Goal: Information Seeking & Learning: Learn about a topic

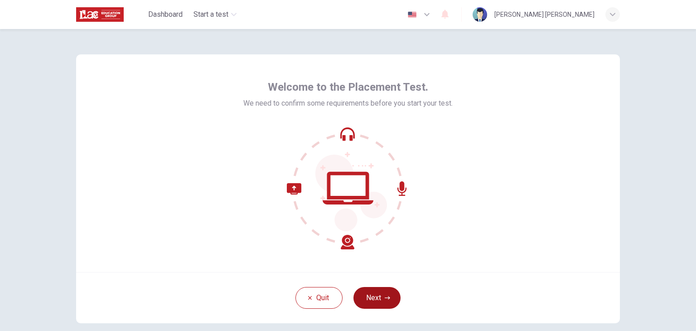
click at [372, 297] on button "Next" at bounding box center [376, 298] width 47 height 22
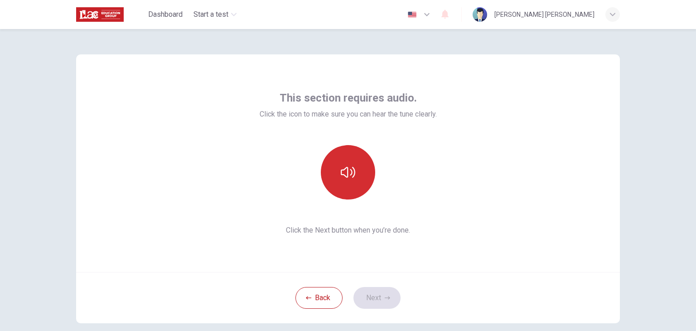
click at [346, 167] on icon "button" at bounding box center [348, 172] width 14 height 14
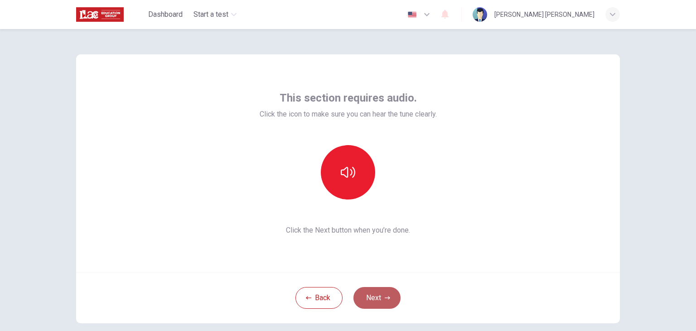
click at [373, 300] on button "Next" at bounding box center [376, 298] width 47 height 22
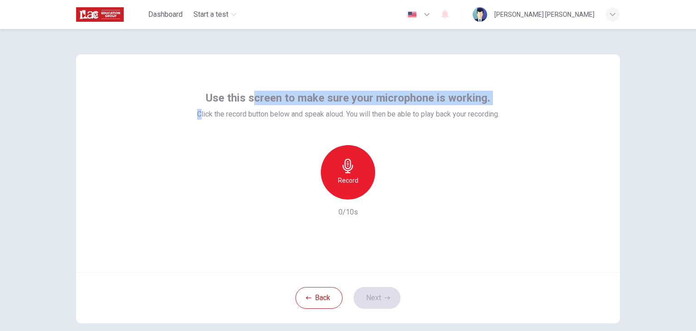
drag, startPoint x: 194, startPoint y: 99, endPoint x: 249, endPoint y: 99, distance: 55.3
click at [249, 99] on div "Use this screen to make sure your microphone is working. Click the record butto…" at bounding box center [348, 105] width 302 height 29
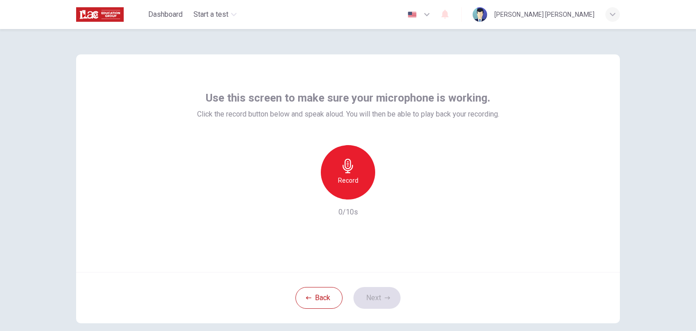
click at [238, 99] on span "Use this screen to make sure your microphone is working." at bounding box center [348, 98] width 284 height 14
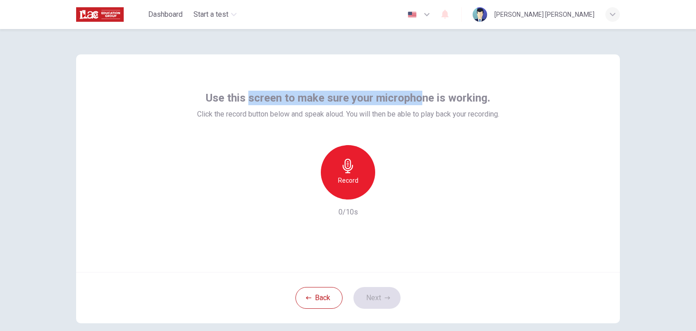
drag, startPoint x: 248, startPoint y: 99, endPoint x: 419, endPoint y: 102, distance: 171.2
click at [419, 102] on span "Use this screen to make sure your microphone is working." at bounding box center [348, 98] width 284 height 14
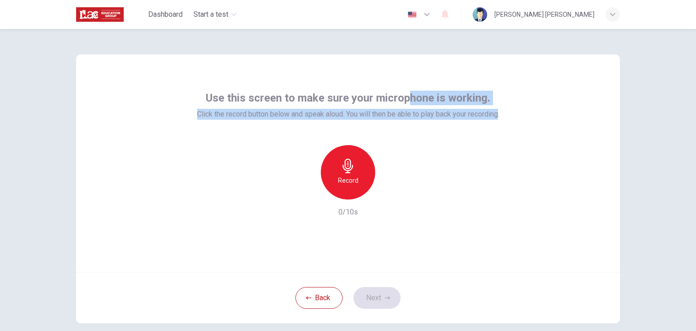
drag, startPoint x: 404, startPoint y: 96, endPoint x: 495, endPoint y: 100, distance: 91.6
click at [497, 99] on div "Use this screen to make sure your microphone is working. Click the record butto…" at bounding box center [348, 105] width 302 height 29
click at [488, 100] on div "Use this screen to make sure your microphone is working. Click the record butto…" at bounding box center [348, 105] width 302 height 29
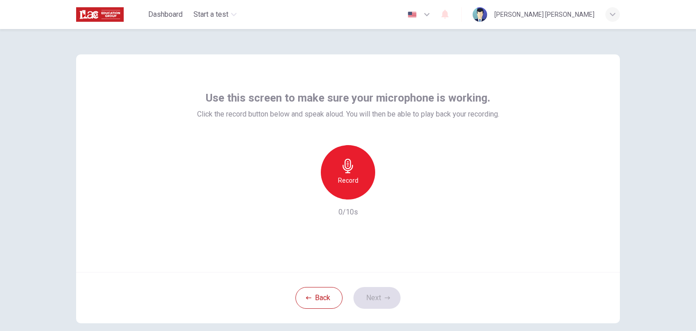
click at [341, 183] on h6 "Record" at bounding box center [348, 180] width 20 height 11
click at [375, 301] on button "Next" at bounding box center [376, 298] width 47 height 22
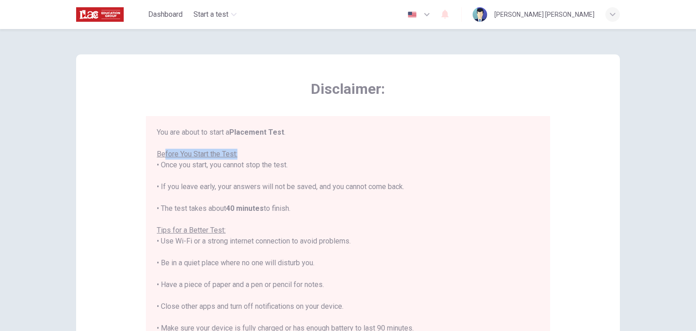
drag, startPoint x: 162, startPoint y: 154, endPoint x: 302, endPoint y: 156, distance: 140.4
click at [302, 156] on div "You are about to start a Placement Test . Before You Start the Test: • Once you…" at bounding box center [348, 252] width 382 height 250
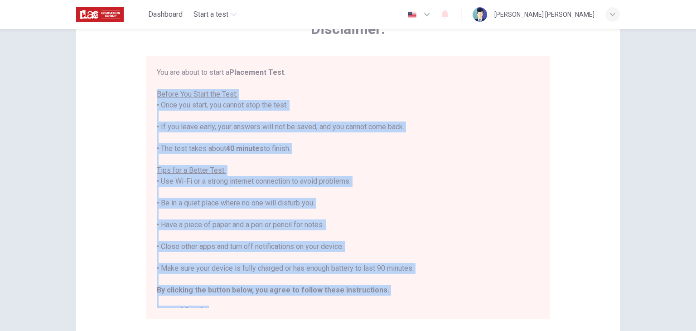
scroll to position [10, 0]
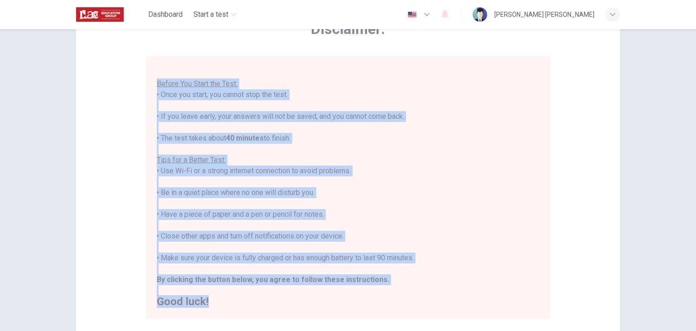
drag, startPoint x: 190, startPoint y: 95, endPoint x: 385, endPoint y: 308, distance: 289.2
click at [385, 308] on div "You are about to start a Placement Test . Before You Start the Test: • Once you…" at bounding box center [348, 187] width 404 height 262
copy div "Before You Start the Test: • Once you start, you cannot stop the test. • If you…"
click at [441, 150] on div "You are about to start a Placement Test . Before You Start the Test: • Once you…" at bounding box center [348, 182] width 382 height 250
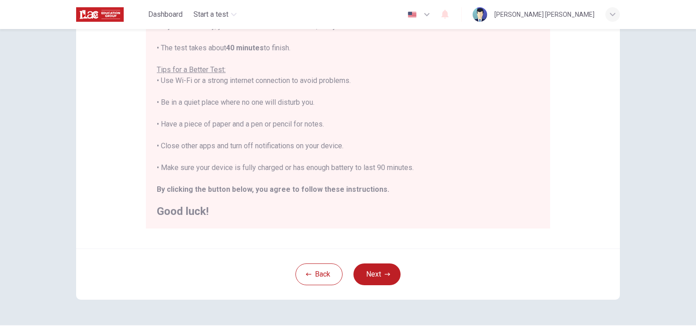
scroll to position [159, 0]
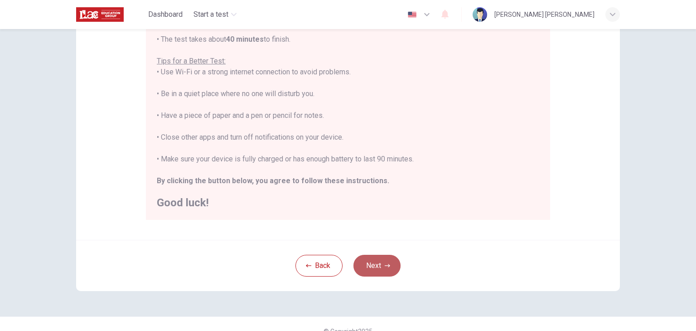
click at [377, 263] on button "Next" at bounding box center [376, 266] width 47 height 22
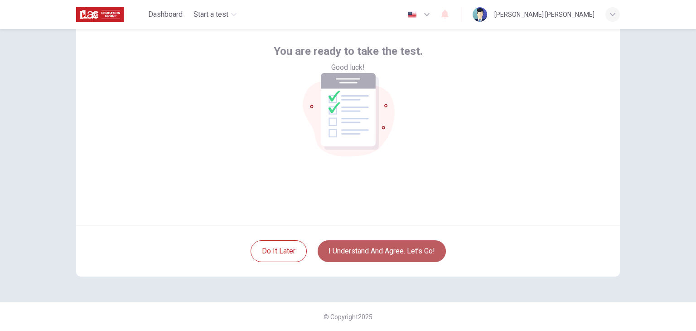
click at [379, 250] on button "I understand and agree. Let’s go!" at bounding box center [381, 251] width 128 height 22
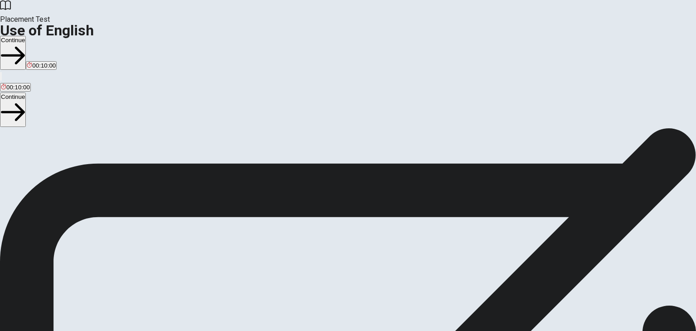
drag, startPoint x: 92, startPoint y: 109, endPoint x: 172, endPoint y: 120, distance: 80.5
click at [172, 128] on div "Use of English Section Directions You will answer 30 questions in total: • 15 g…" at bounding box center [348, 215] width 696 height 174
drag, startPoint x: 141, startPoint y: 114, endPoint x: 199, endPoint y: 116, distance: 58.0
click at [199, 129] on span "You will answer 30 questions in total: • 15 grammar questions • 15 vocabulary q…" at bounding box center [111, 215] width 223 height 172
drag, startPoint x: 178, startPoint y: 118, endPoint x: 120, endPoint y: 124, distance: 58.3
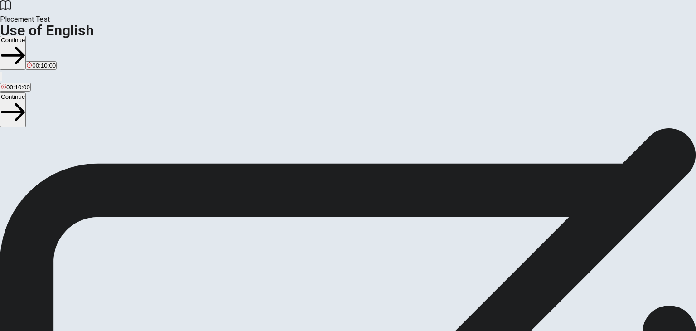
click at [120, 129] on span "You will answer 30 questions in total: • 15 grammar questions • 15 vocabulary q…" at bounding box center [111, 215] width 223 height 172
drag, startPoint x: 154, startPoint y: 136, endPoint x: 188, endPoint y: 141, distance: 34.3
click at [188, 141] on span "You will answer 30 questions in total: • 15 grammar questions • 15 vocabulary q…" at bounding box center [111, 215] width 223 height 172
drag, startPoint x: 108, startPoint y: 158, endPoint x: 178, endPoint y: 161, distance: 70.3
click at [178, 161] on span "You will answer 30 questions in total: • 15 grammar questions • 15 vocabulary q…" at bounding box center [111, 215] width 223 height 172
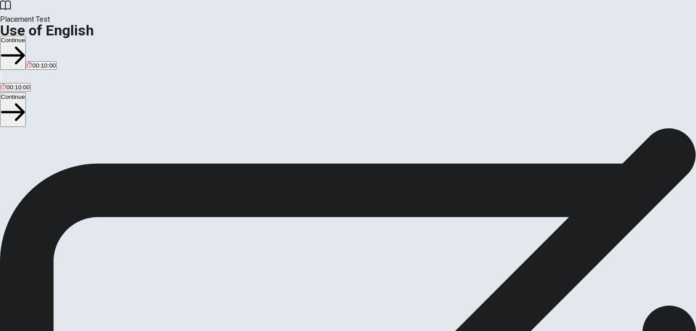
drag, startPoint x: 105, startPoint y: 192, endPoint x: 210, endPoint y: 199, distance: 105.7
click at [210, 199] on span "You will answer 30 questions in total: • 15 grammar questions • 15 vocabulary q…" at bounding box center [111, 215] width 223 height 172
drag, startPoint x: 101, startPoint y: 229, endPoint x: 183, endPoint y: 233, distance: 81.6
click at [183, 233] on span "You will answer 30 questions in total: • 15 grammar questions • 15 vocabulary q…" at bounding box center [111, 215] width 223 height 172
drag, startPoint x: 125, startPoint y: 242, endPoint x: 194, endPoint y: 240, distance: 69.3
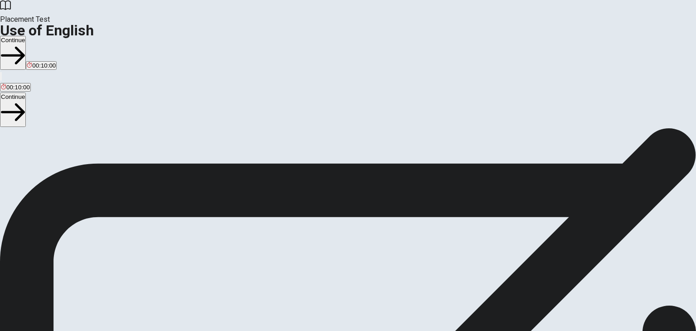
click at [194, 240] on span "You will answer 30 questions in total: • 15 grammar questions • 15 vocabulary q…" at bounding box center [111, 215] width 223 height 172
drag, startPoint x: 138, startPoint y: 248, endPoint x: 220, endPoint y: 246, distance: 82.0
click at [220, 246] on span "You will answer 30 questions in total: • 15 grammar questions • 15 vocabulary q…" at bounding box center [111, 215] width 223 height 172
drag, startPoint x: 115, startPoint y: 253, endPoint x: 190, endPoint y: 259, distance: 75.9
click at [190, 259] on span "You will answer 30 questions in total: • 15 grammar questions • 15 vocabulary q…" at bounding box center [111, 215] width 223 height 172
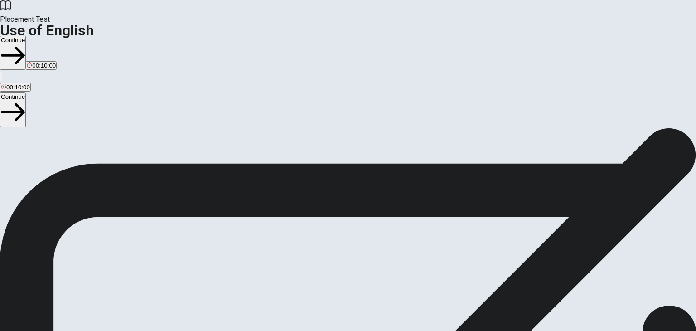
click at [26, 36] on button "Continue" at bounding box center [13, 53] width 26 height 34
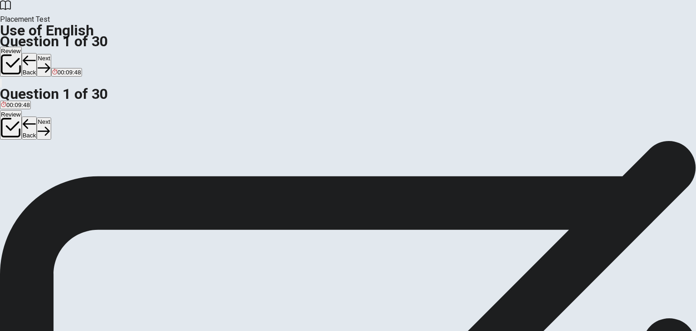
scroll to position [14, 0]
click at [39, 155] on div "C" at bounding box center [31, 152] width 14 height 7
click at [51, 54] on button "Next" at bounding box center [44, 65] width 14 height 22
click at [30, 155] on div "B" at bounding box center [25, 152] width 9 height 7
click at [51, 54] on button "Next" at bounding box center [44, 65] width 14 height 22
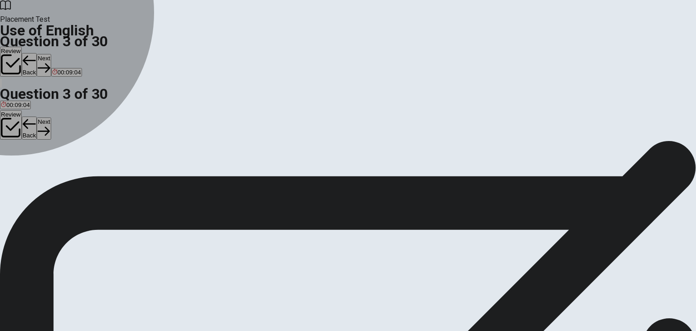
click at [38, 155] on div "D" at bounding box center [34, 152] width 10 height 7
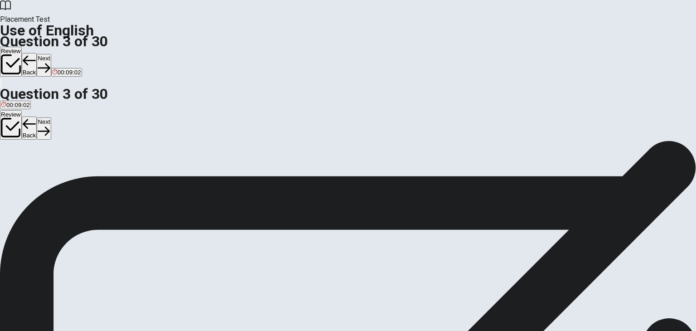
click at [51, 54] on button "Next" at bounding box center [44, 65] width 14 height 22
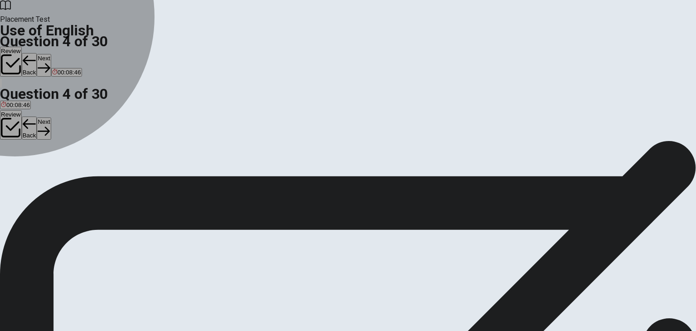
click at [53, 163] on button "C read" at bounding box center [46, 155] width 14 height 15
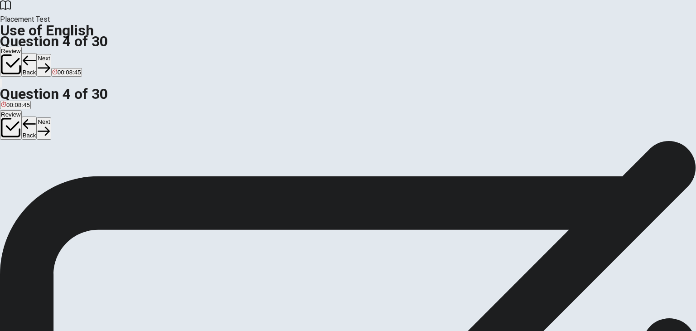
click at [21, 149] on div "A" at bounding box center [11, 152] width 20 height 7
click at [52, 155] on div "C" at bounding box center [46, 152] width 12 height 7
click at [51, 54] on button "Next" at bounding box center [44, 65] width 14 height 22
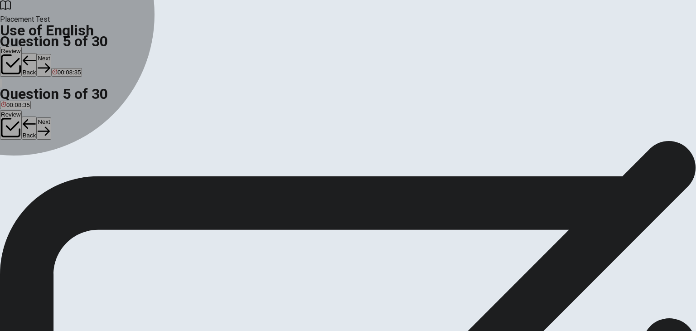
click at [50, 155] on div "B" at bounding box center [37, 152] width 28 height 7
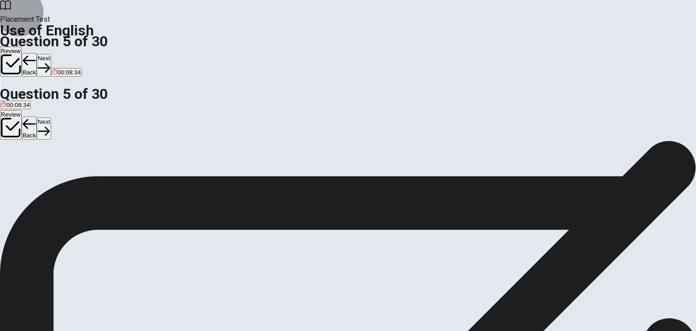
click at [51, 54] on button "Next" at bounding box center [44, 65] width 14 height 22
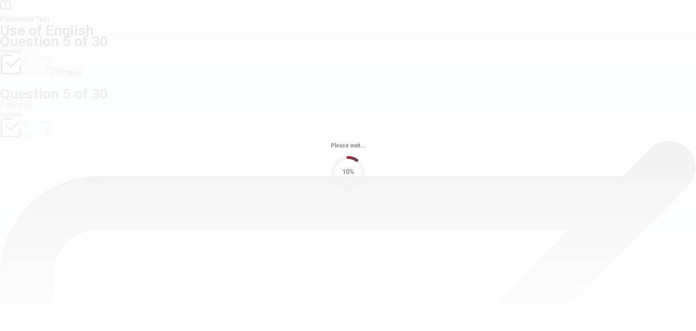
scroll to position [0, 0]
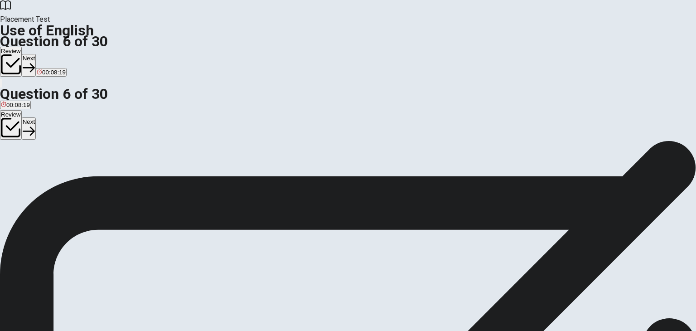
click at [38, 170] on div "C" at bounding box center [33, 166] width 10 height 7
click at [36, 54] on button "Next" at bounding box center [29, 65] width 14 height 22
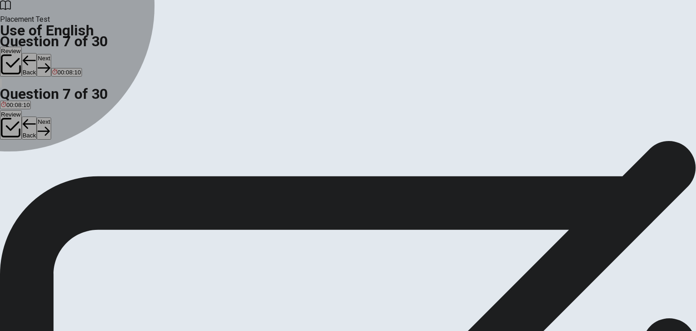
click at [40, 170] on div "C" at bounding box center [35, 166] width 10 height 7
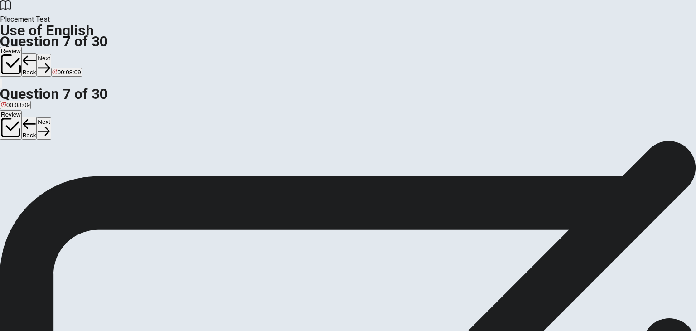
click at [51, 54] on button "Next" at bounding box center [44, 65] width 14 height 22
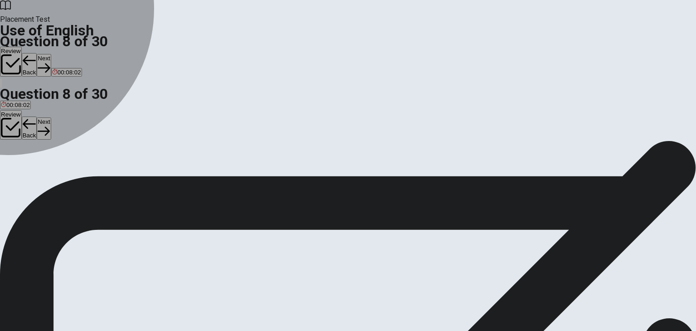
click at [16, 163] on div "A" at bounding box center [8, 166] width 15 height 7
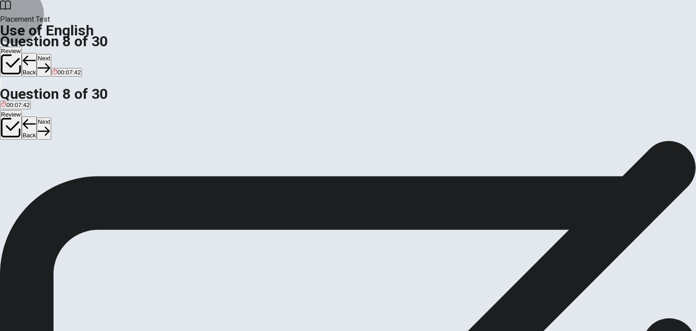
click at [51, 54] on button "Next" at bounding box center [44, 65] width 14 height 22
click at [48, 170] on div "C" at bounding box center [37, 166] width 21 height 7
click at [51, 54] on button "Next" at bounding box center [44, 65] width 14 height 22
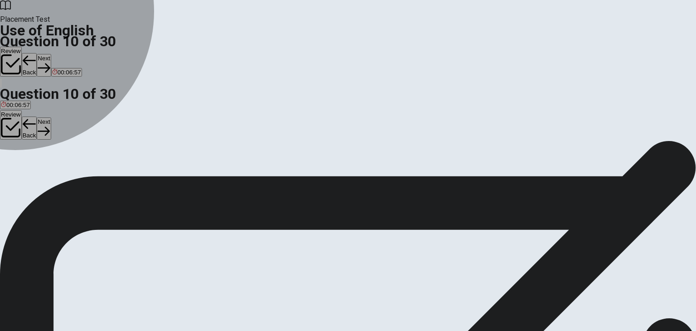
click at [103, 170] on div "D" at bounding box center [93, 166] width 20 height 7
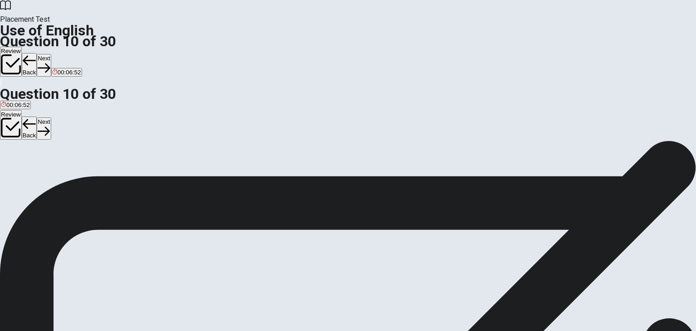
click at [17, 162] on button "A walks" at bounding box center [8, 169] width 17 height 15
click at [51, 54] on button "Next" at bounding box center [44, 65] width 14 height 22
drag, startPoint x: 345, startPoint y: 115, endPoint x: 376, endPoint y: 118, distance: 31.5
click at [95, 152] on span "They ___ lunch when I arrived." at bounding box center [47, 156] width 95 height 9
click at [34, 163] on div "A" at bounding box center [17, 166] width 33 height 7
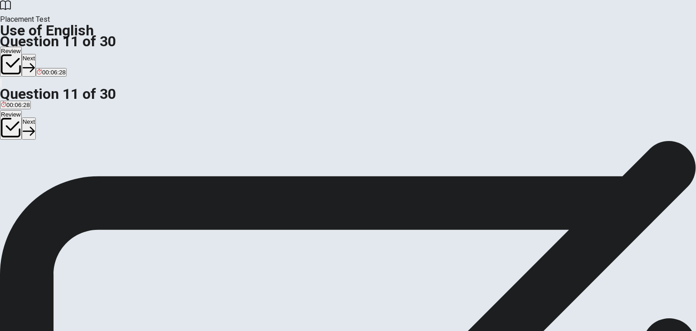
click at [36, 54] on button "Next" at bounding box center [29, 65] width 14 height 22
click at [97, 170] on div "D" at bounding box center [87, 166] width 19 height 7
click at [51, 54] on button "Next" at bounding box center [44, 65] width 14 height 22
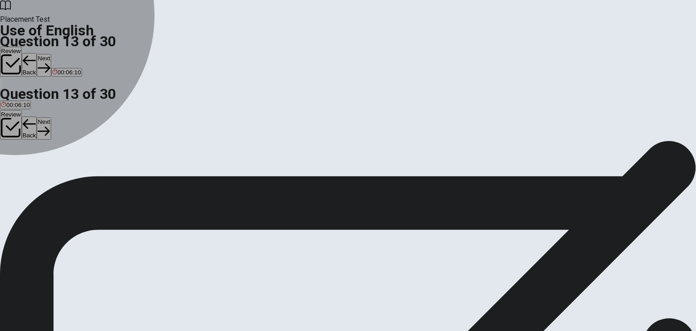
click at [30, 170] on div "B" at bounding box center [24, 166] width 13 height 7
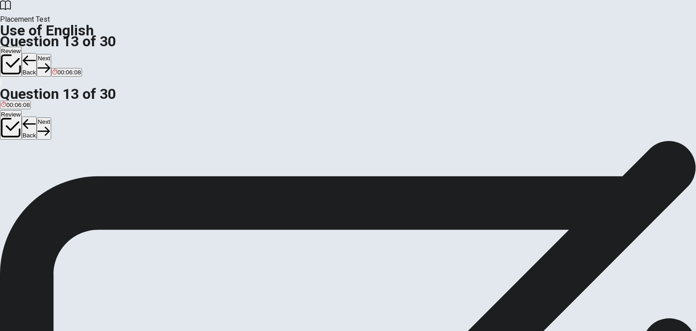
click at [50, 62] on icon "button" at bounding box center [44, 68] width 12 height 12
click at [5, 163] on div "A" at bounding box center [3, 166] width 4 height 7
click at [51, 54] on button "Next" at bounding box center [44, 65] width 14 height 22
click at [48, 170] on div "B" at bounding box center [37, 166] width 22 height 7
click at [51, 54] on button "Next" at bounding box center [44, 65] width 14 height 22
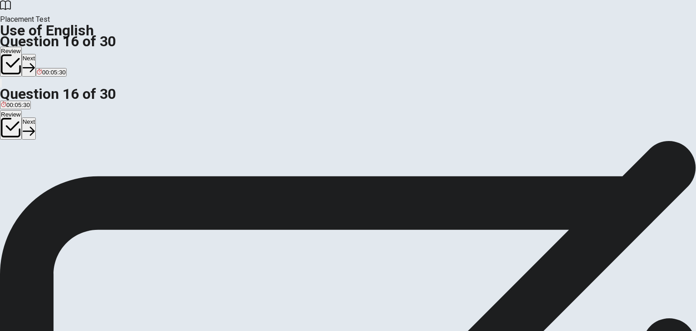
click at [34, 173] on button "B rarely" at bounding box center [25, 169] width 17 height 15
click at [36, 54] on button "Next" at bounding box center [29, 65] width 14 height 22
click at [48, 178] on button "B attempt" at bounding box center [37, 169] width 22 height 15
click at [68, 178] on button "C decide" at bounding box center [57, 169] width 19 height 15
click at [50, 62] on icon "button" at bounding box center [44, 68] width 12 height 12
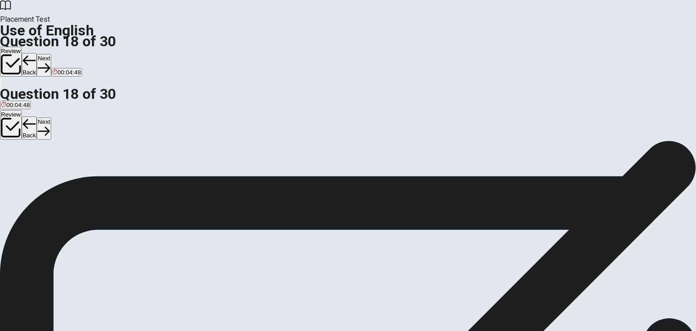
click at [30, 170] on span "low-priority" at bounding box center [15, 173] width 29 height 7
click at [59, 176] on span "necessary" at bounding box center [46, 173] width 28 height 7
click at [51, 54] on button "Next" at bounding box center [44, 65] width 14 height 22
click at [85, 177] on span "positive" at bounding box center [74, 173] width 20 height 7
click at [51, 54] on button "Next" at bounding box center [44, 65] width 14 height 22
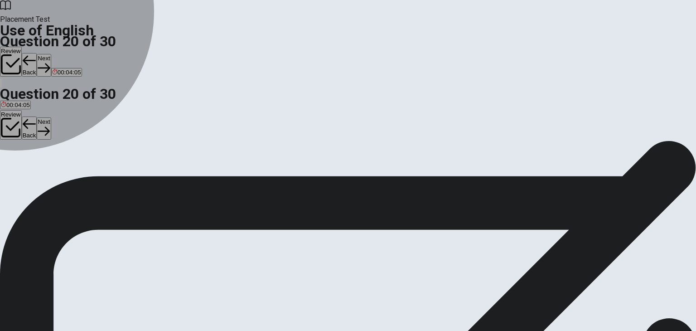
click at [24, 170] on div "B" at bounding box center [17, 166] width 14 height 7
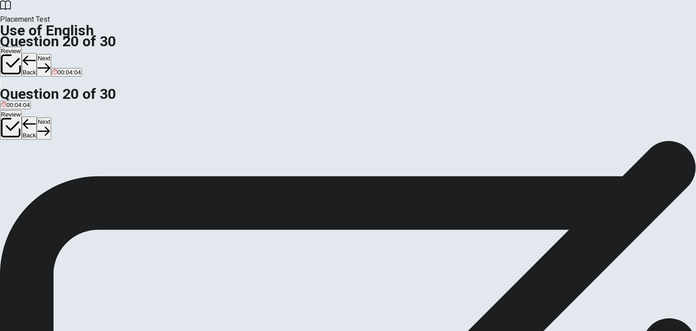
click at [51, 54] on button "Next" at bounding box center [44, 65] width 14 height 22
drag, startPoint x: 284, startPoint y: 115, endPoint x: 323, endPoint y: 122, distance: 39.6
click at [323, 140] on div "Question 21 They ____ already finished the project. A are B do C had D were" at bounding box center [348, 159] width 696 height 38
click at [122, 152] on span "They ____ already finished the project." at bounding box center [61, 156] width 122 height 9
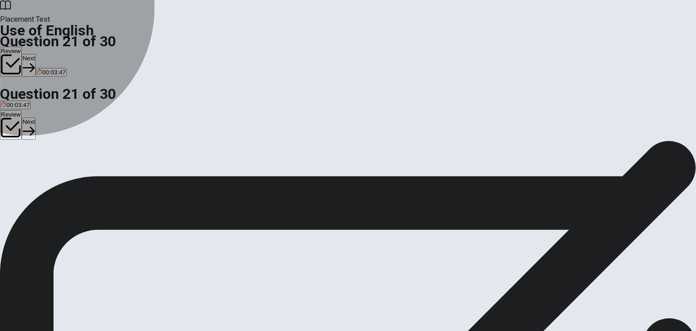
click at [45, 177] on span "were" at bounding box center [38, 173] width 13 height 7
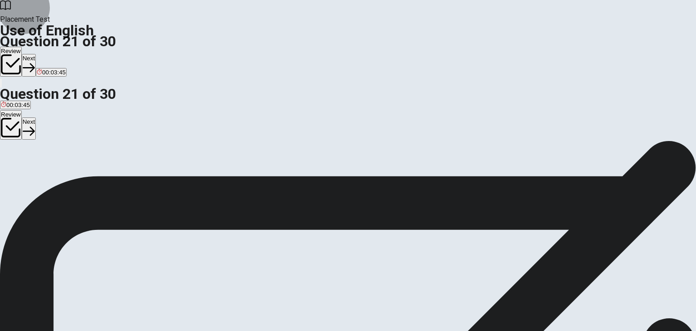
click at [36, 54] on button "Next" at bounding box center [29, 65] width 14 height 22
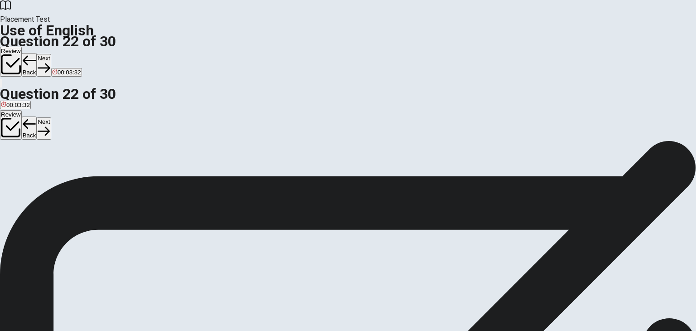
click at [68, 177] on span "has played" at bounding box center [53, 173] width 29 height 7
click at [51, 54] on button "Next" at bounding box center [44, 65] width 14 height 22
drag, startPoint x: 336, startPoint y: 115, endPoint x: 350, endPoint y: 117, distance: 13.8
click at [121, 152] on span "She told me she ____ see him [DATE]." at bounding box center [60, 156] width 121 height 9
click at [35, 174] on span "doesn’t" at bounding box center [25, 173] width 19 height 7
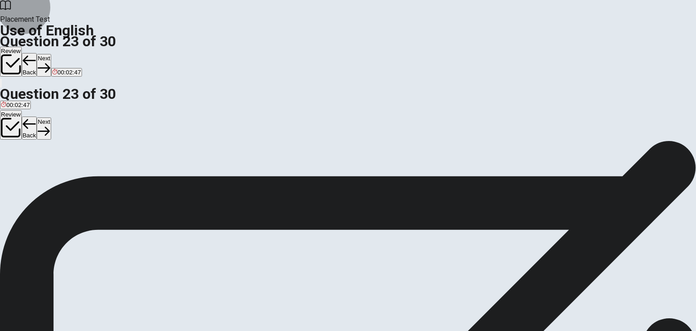
click at [51, 54] on button "Next" at bounding box center [44, 65] width 14 height 22
drag, startPoint x: 306, startPoint y: 115, endPoint x: 389, endPoint y: 116, distance: 83.3
click at [130, 152] on span "They ____ home before it started raining." at bounding box center [65, 156] width 130 height 9
click at [69, 178] on button "C had arrived" at bounding box center [53, 169] width 32 height 15
click at [51, 54] on button "Next" at bounding box center [44, 65] width 14 height 22
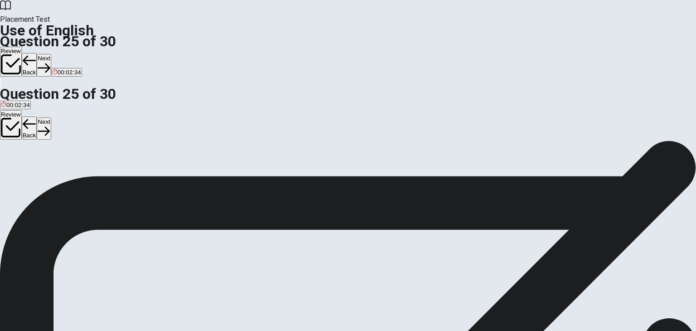
drag, startPoint x: 295, startPoint y: 113, endPoint x: 388, endPoint y: 116, distance: 92.9
click at [111, 152] on span "We ____ at the beach last summer." at bounding box center [55, 156] width 111 height 9
drag, startPoint x: 388, startPoint y: 116, endPoint x: 312, endPoint y: 111, distance: 76.7
click at [111, 152] on span "We ____ at the beach last summer." at bounding box center [55, 156] width 111 height 9
drag, startPoint x: 294, startPoint y: 116, endPoint x: 314, endPoint y: 117, distance: 19.9
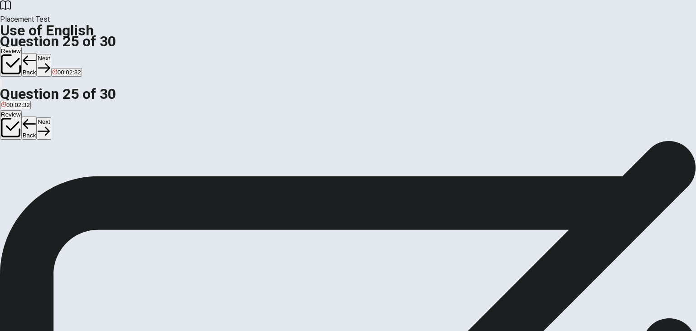
click at [111, 152] on span "We ____ at the beach last summer." at bounding box center [55, 156] width 111 height 9
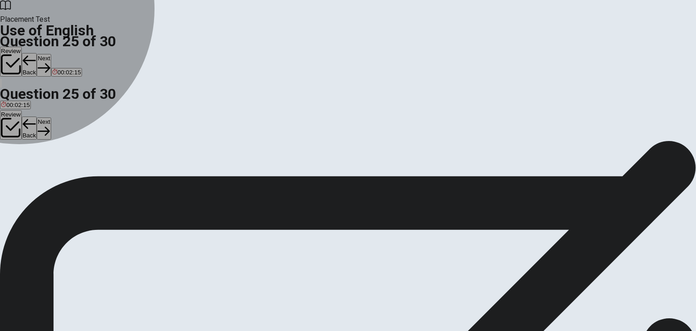
click at [18, 162] on button "A swam" at bounding box center [9, 169] width 18 height 15
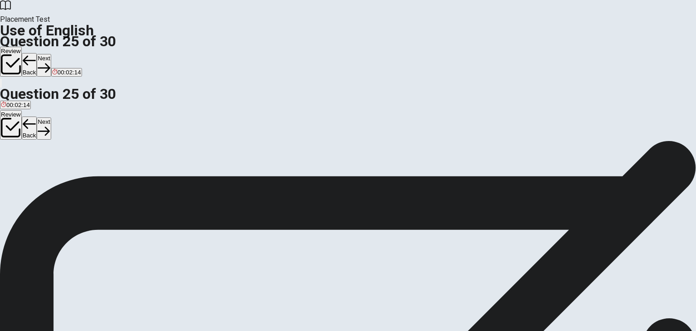
click at [41, 176] on span "dropped" at bounding box center [30, 173] width 22 height 7
click at [17, 170] on span "swam" at bounding box center [9, 173] width 16 height 7
click at [51, 54] on button "Next" at bounding box center [44, 65] width 14 height 22
click at [38, 177] on span "big" at bounding box center [34, 173] width 8 height 7
click at [36, 54] on button "Next" at bounding box center [29, 65] width 14 height 22
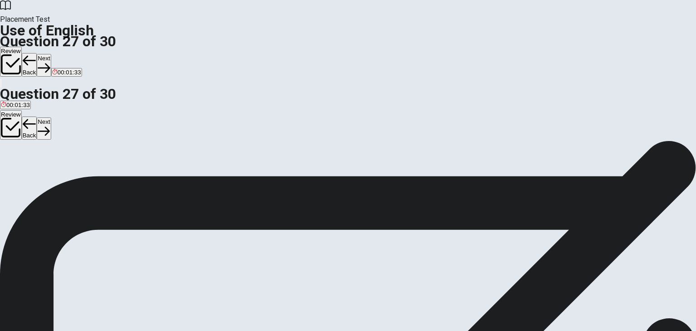
click at [68, 170] on div "D" at bounding box center [61, 166] width 14 height 7
click at [51, 54] on button "Next" at bounding box center [44, 65] width 14 height 22
click at [40, 172] on span "spends" at bounding box center [29, 173] width 19 height 7
click at [51, 54] on button "Next" at bounding box center [44, 65] width 14 height 22
click at [86, 170] on div "C" at bounding box center [79, 166] width 12 height 7
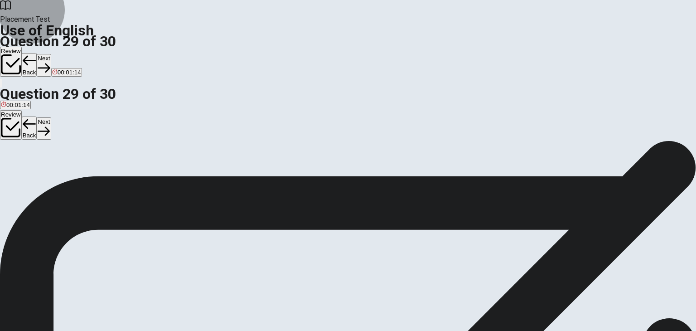
click at [50, 62] on icon "button" at bounding box center [44, 68] width 12 height 12
click at [302, 178] on div "Question 30 We ____ the museum last weekend. A visit B visiting C visits D visi…" at bounding box center [348, 159] width 696 height 38
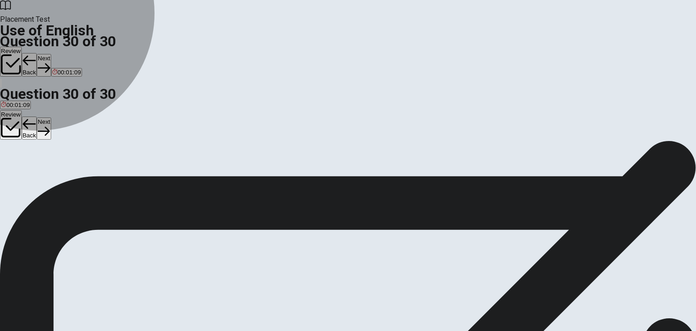
click at [66, 177] on span "visited" at bounding box center [56, 173] width 17 height 7
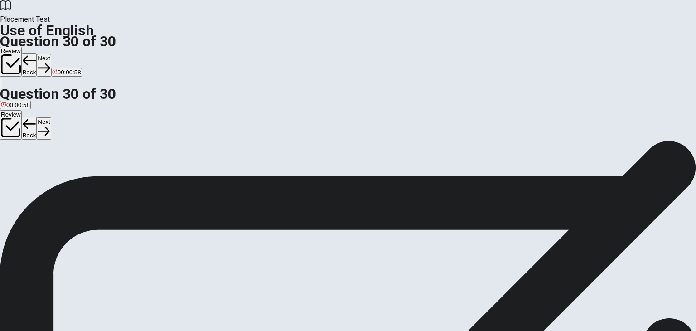
click at [51, 54] on button "Next" at bounding box center [44, 65] width 14 height 22
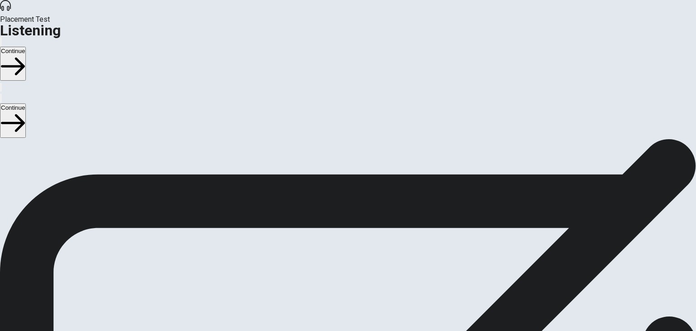
drag, startPoint x: 142, startPoint y: 134, endPoint x: 231, endPoint y: 140, distance: 88.5
click at [231, 140] on span "There are 3 audio clips in this section. Each clip has 5 questions. Before each…" at bounding box center [218, 208] width 437 height 139
drag, startPoint x: 132, startPoint y: 159, endPoint x: 261, endPoint y: 152, distance: 128.8
click at [261, 152] on span "There are 3 audio clips in this section. Each clip has 5 questions. Before each…" at bounding box center [218, 208] width 437 height 139
click at [26, 47] on button "Continue" at bounding box center [13, 64] width 26 height 34
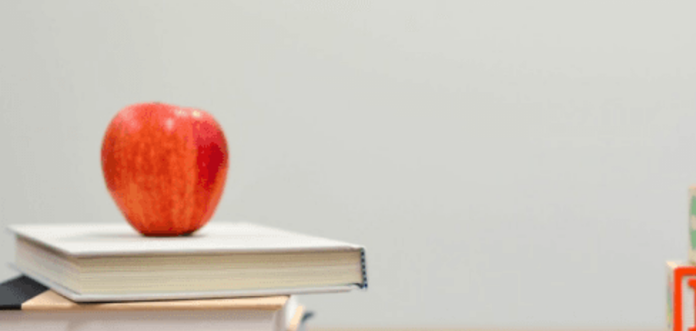
scroll to position [20, 0]
click at [467, 198] on h4 "Question 2" at bounding box center [348, 193] width 696 height 11
drag, startPoint x: 113, startPoint y: 129, endPoint x: 120, endPoint y: 129, distance: 7.2
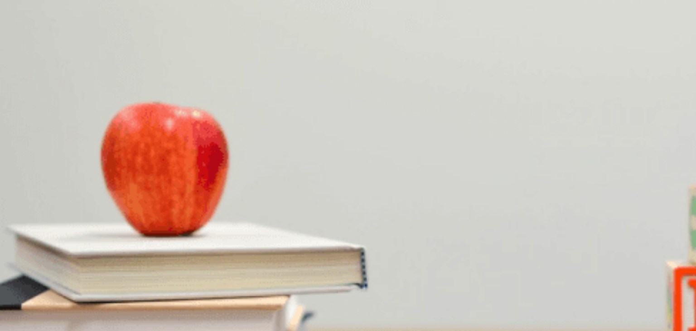
click at [164, 171] on button "D In the morning" at bounding box center [144, 178] width 40 height 15
click at [84, 217] on span "By shuttle" at bounding box center [70, 220] width 27 height 7
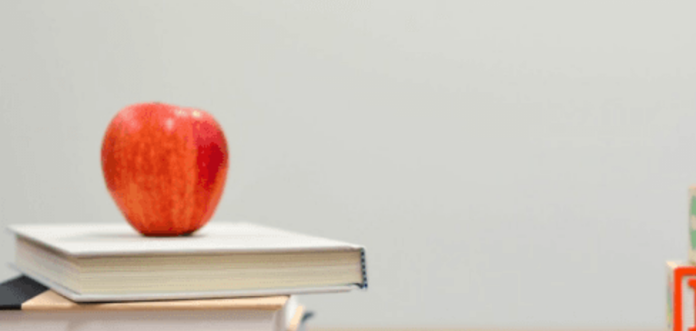
scroll to position [461, 0]
click at [95, 255] on span "Quite packed" at bounding box center [77, 258] width 36 height 7
click at [92, 285] on button "D At 8 AM" at bounding box center [80, 292] width 23 height 15
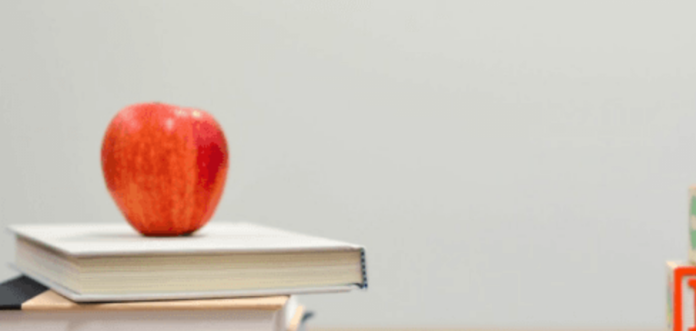
click at [72, 330] on span "8 a.m." at bounding box center [63, 334] width 17 height 7
click at [69, 285] on button "C At 6 AM" at bounding box center [57, 292] width 23 height 15
click at [26, 47] on button "Continue" at bounding box center [13, 64] width 26 height 34
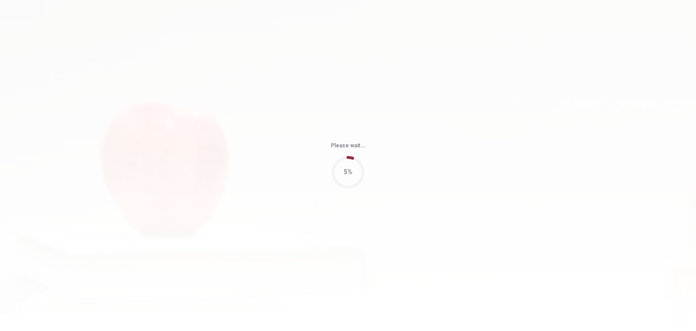
type input "57"
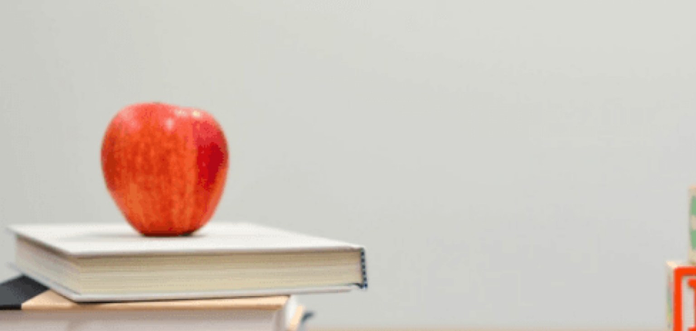
scroll to position [34, 0]
click at [191, 186] on span "An outdoor adventure" at bounding box center [162, 182] width 58 height 7
click at [47, 217] on span "It’s held outdoors" at bounding box center [24, 220] width 46 height 7
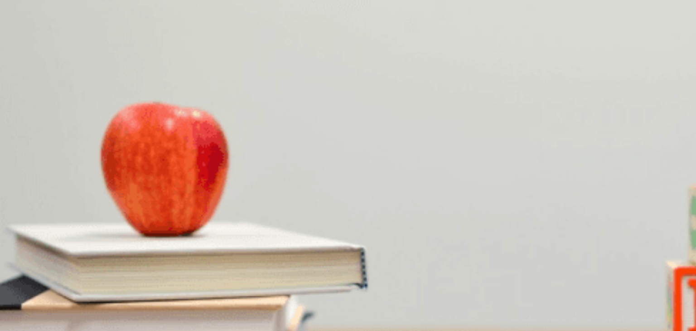
click at [109, 330] on span "A team-building event" at bounding box center [80, 334] width 58 height 7
click at [196, 255] on span "Organize the event" at bounding box center [170, 258] width 51 height 7
click at [244, 293] on span "It’s held indoors" at bounding box center [223, 296] width 42 height 7
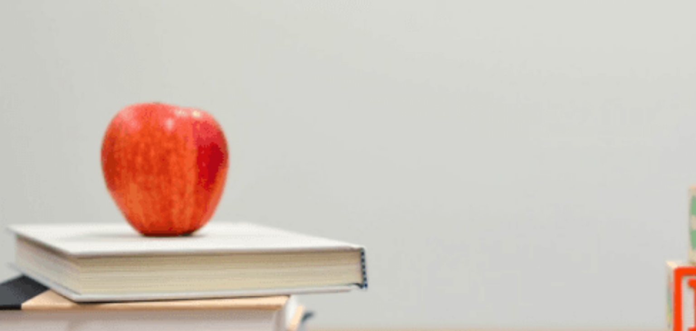
drag, startPoint x: 617, startPoint y: 261, endPoint x: 610, endPoint y: 193, distance: 68.8
click at [610, 193] on div "Question 6 What type of activity does the woman suggest? A A game night B A for…" at bounding box center [348, 250] width 696 height 223
click at [231, 224] on span "It requires special equipment" at bounding box center [192, 220] width 77 height 7
click at [153, 225] on button "C It’s more relaxed" at bounding box center [130, 216] width 46 height 15
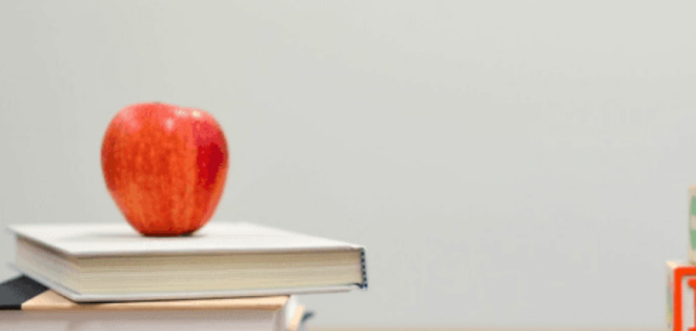
click at [26, 47] on button "Continue" at bounding box center [13, 64] width 26 height 34
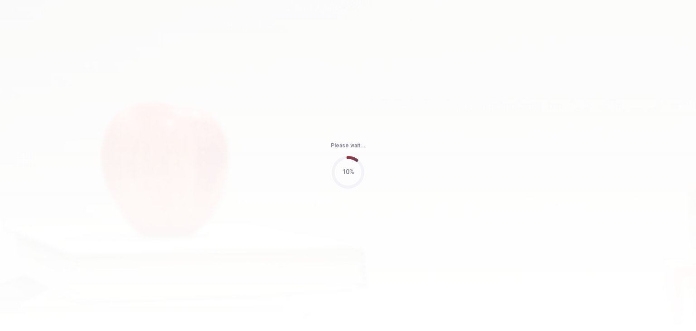
type input "64"
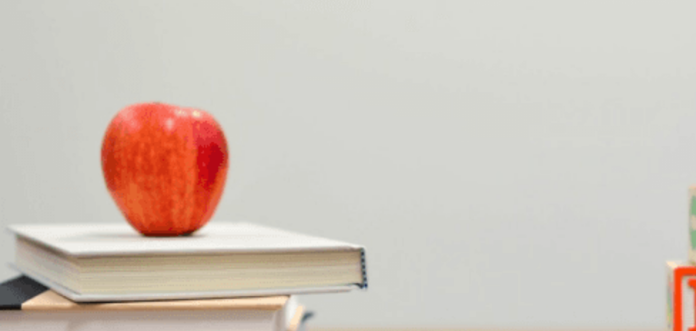
scroll to position [841, 0]
click at [62, 330] on span "[DATE]" at bounding box center [52, 334] width 19 height 7
click at [384, 264] on div "A Four hours B Three hours C One hour D Two hours" at bounding box center [348, 255] width 696 height 16
click at [122, 263] on button "D Two hours" at bounding box center [107, 254] width 30 height 15
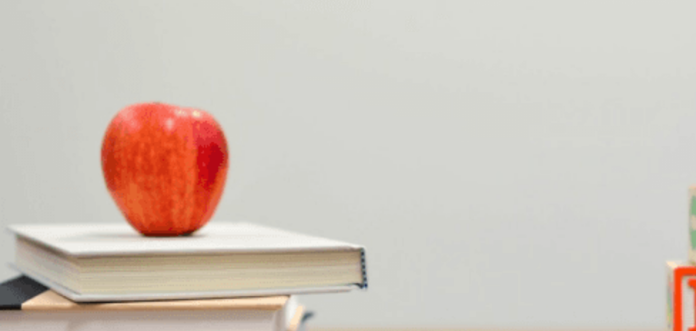
scroll to position [636, 0]
click at [55, 293] on span "By rental car" at bounding box center [38, 296] width 34 height 7
click at [130, 171] on button "B [GEOGRAPHIC_DATA]" at bounding box center [97, 178] width 65 height 15
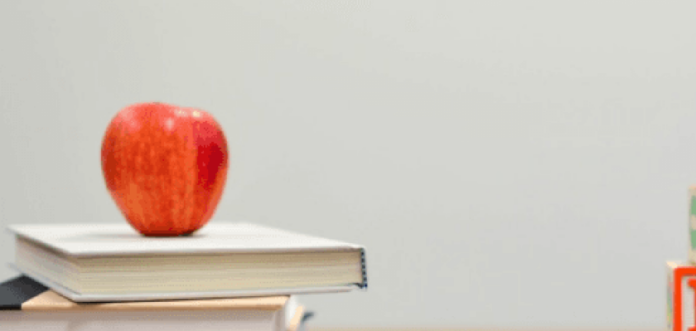
click at [126, 301] on button "D By car service" at bounding box center [107, 292] width 40 height 15
click at [119, 212] on button "C Find a place to eat" at bounding box center [93, 216] width 52 height 15
click at [26, 47] on button "Continue" at bounding box center [13, 64] width 26 height 34
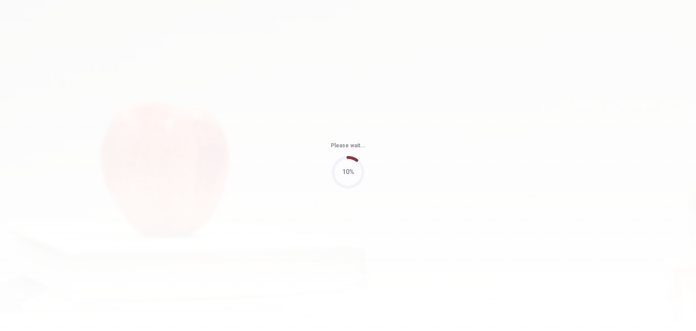
type input "52"
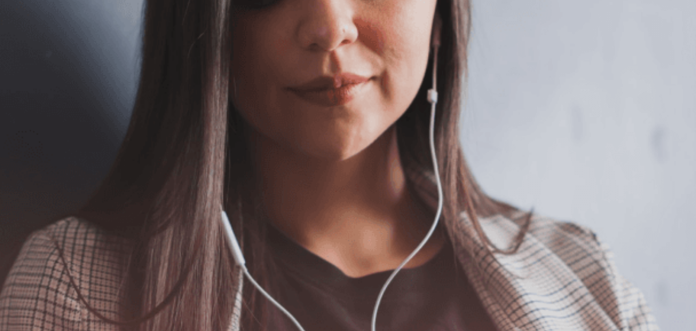
scroll to position [134, 0]
click at [26, 47] on button "Continue" at bounding box center [13, 64] width 26 height 34
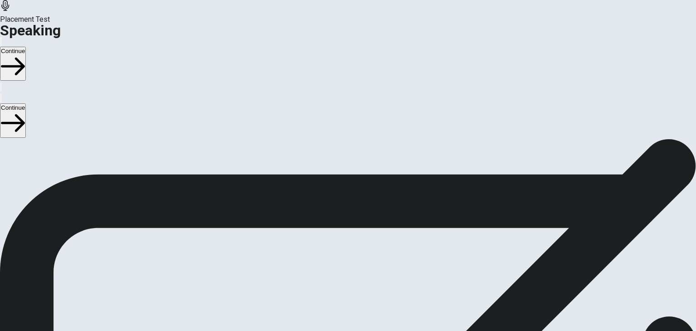
drag, startPoint x: 115, startPoint y: 77, endPoint x: 211, endPoint y: 82, distance: 95.7
click at [211, 82] on span "Check if your microphone works here. Record your voice. Try to play it back. If…" at bounding box center [115, 64] width 231 height 96
drag, startPoint x: 104, startPoint y: 116, endPoint x: 167, endPoint y: 117, distance: 63.0
click at [167, 112] on span "Check if your microphone works here. Record your voice. Try to play it back. If…" at bounding box center [115, 64] width 231 height 96
click at [364, 159] on div "Stop Recording" at bounding box center [348, 216] width 32 height 115
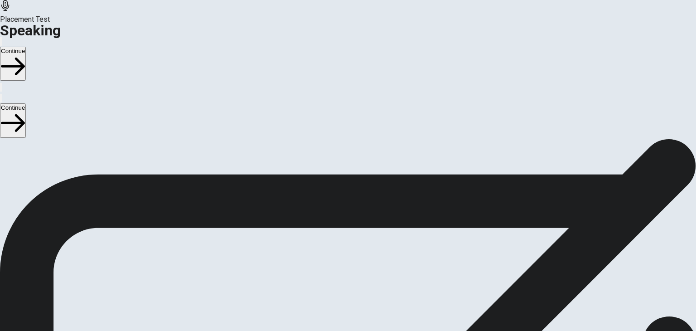
click at [361, 154] on icon at bounding box center [347, 167] width 27 height 27
click at [337, 192] on icon "Play Audio" at bounding box center [337, 192] width 0 height 0
click at [346, 192] on icon "Record Again" at bounding box center [340, 197] width 11 height 11
click at [364, 254] on span "Stop Recording" at bounding box center [348, 263] width 32 height 19
click at [346, 192] on icon "Record Again" at bounding box center [340, 197] width 11 height 11
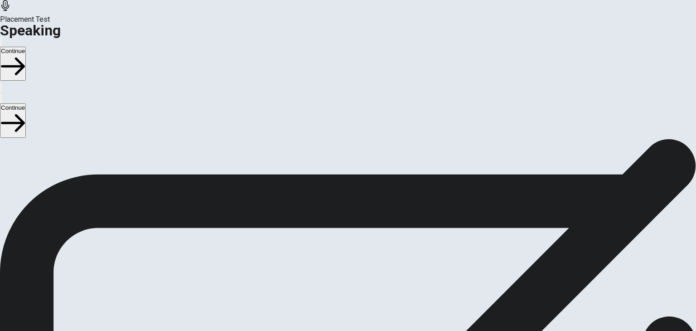
click at [26, 47] on button "Continue" at bounding box center [13, 64] width 26 height 34
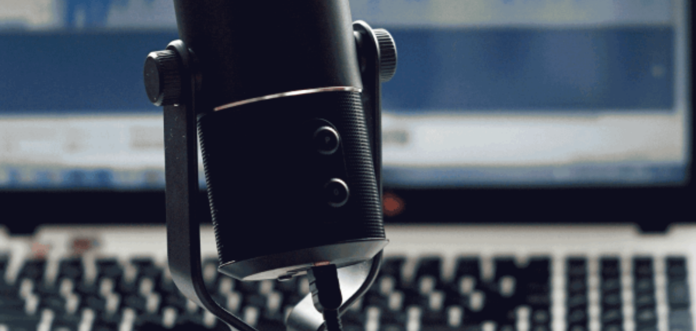
scroll to position [74, 0]
drag, startPoint x: 150, startPoint y: 117, endPoint x: 200, endPoint y: 123, distance: 50.6
click at [200, 123] on span "The Speaking Test will start now. There are 3 questions in this section. • 1 qu…" at bounding box center [166, 140] width 333 height 128
drag, startPoint x: 102, startPoint y: 136, endPoint x: 224, endPoint y: 138, distance: 121.8
click at [224, 138] on span "The Speaking Test will start now. There are 3 questions in this section. • 1 qu…" at bounding box center [166, 140] width 333 height 128
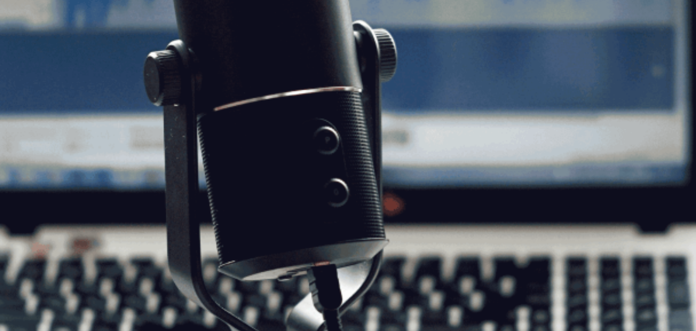
drag, startPoint x: 98, startPoint y: 163, endPoint x: 144, endPoint y: 159, distance: 46.3
click at [144, 159] on div "Speaking Section Directions The Speaking Test will start now. There are 3 quest…" at bounding box center [348, 134] width 696 height 141
drag, startPoint x: 114, startPoint y: 187, endPoint x: 159, endPoint y: 183, distance: 45.0
click at [159, 183] on span "The Speaking Test will start now. There are 3 questions in this section. • 1 qu…" at bounding box center [166, 140] width 333 height 128
click at [26, 47] on button "Continue" at bounding box center [13, 64] width 26 height 34
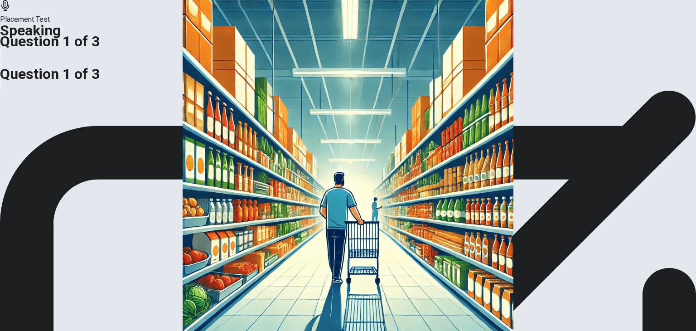
click at [203, 161] on img at bounding box center [348, 165] width 696 height 331
click at [319, 180] on img at bounding box center [348, 165] width 696 height 331
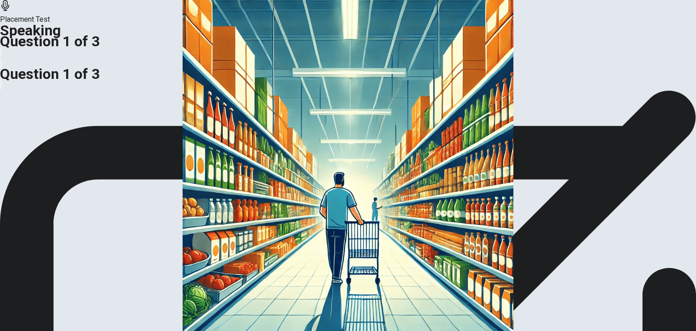
drag, startPoint x: 690, startPoint y: 207, endPoint x: 686, endPoint y: 264, distance: 56.7
click at [686, 90] on div "CLICK TO ZOOM Describe what is happening in the scene using details about peopl…" at bounding box center [348, 90] width 696 height 0
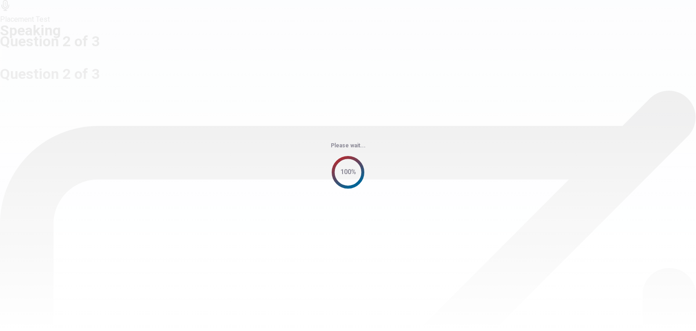
scroll to position [0, 0]
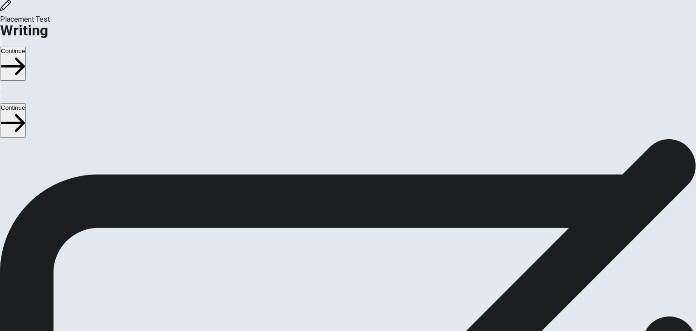
drag, startPoint x: 99, startPoint y: 157, endPoint x: 178, endPoint y: 161, distance: 78.9
click at [178, 161] on span "Write about your opinion on a topic. Important things to remember: Try to write…" at bounding box center [96, 225] width 193 height 172
drag, startPoint x: 103, startPoint y: 179, endPoint x: 134, endPoint y: 186, distance: 31.0
click at [134, 186] on span "Write about your opinion on a topic. Important things to remember: Try to write…" at bounding box center [96, 225] width 193 height 172
drag, startPoint x: 119, startPoint y: 213, endPoint x: 232, endPoint y: 221, distance: 113.9
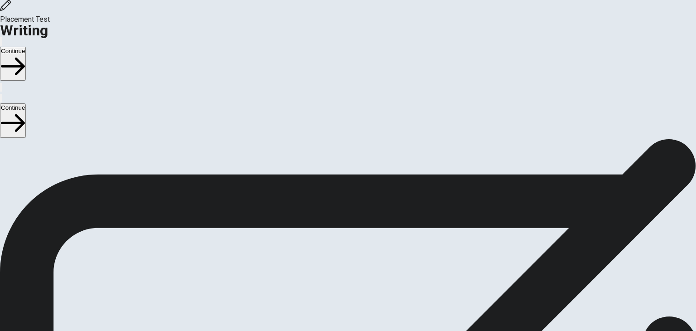
click at [193, 221] on span "Write about your opinion on a topic. Important things to remember: Try to write…" at bounding box center [96, 225] width 193 height 172
click at [26, 47] on button "Continue" at bounding box center [13, 64] width 26 height 34
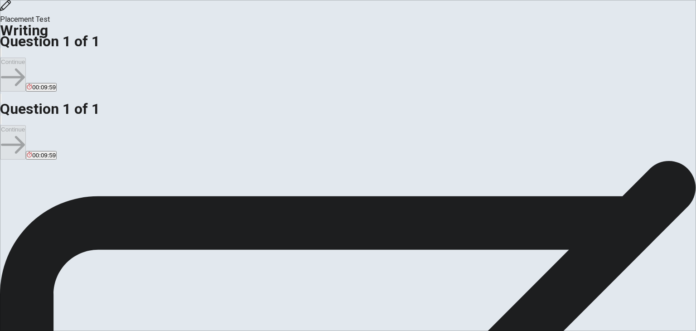
type textarea "In [GEOGRAPHIC_DATA] we celebrate every year the independence of Mexico, this e…"
type input "1"
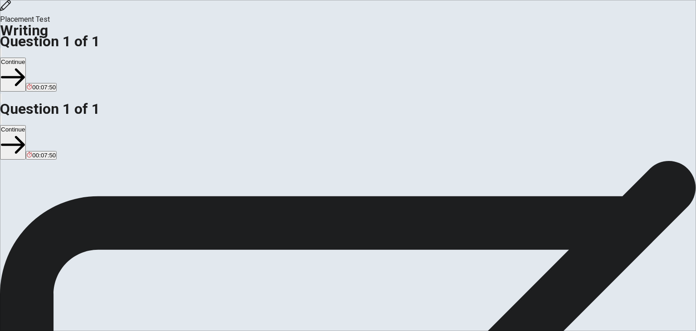
drag, startPoint x: 464, startPoint y: 32, endPoint x: 471, endPoint y: 33, distance: 6.9
click at [430, 24] on span at bounding box center [430, 24] width 0 height 0
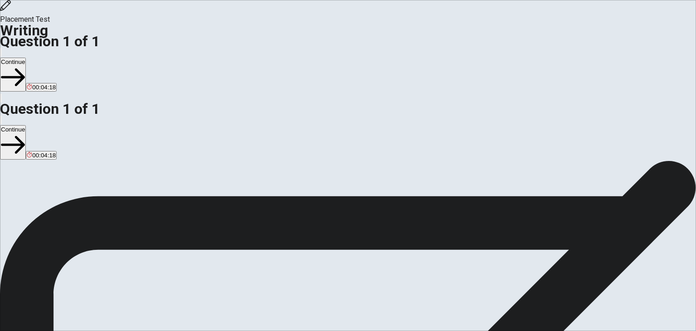
type textarea "In [GEOGRAPHIC_DATA] we celebrate every year the independence of Mexico, this e…"
click at [26, 58] on button "Continue" at bounding box center [13, 75] width 26 height 34
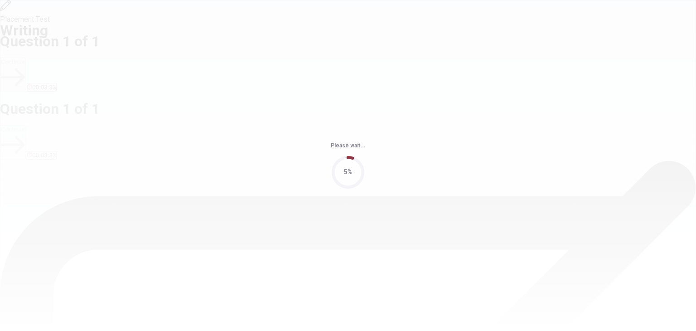
scroll to position [0, 0]
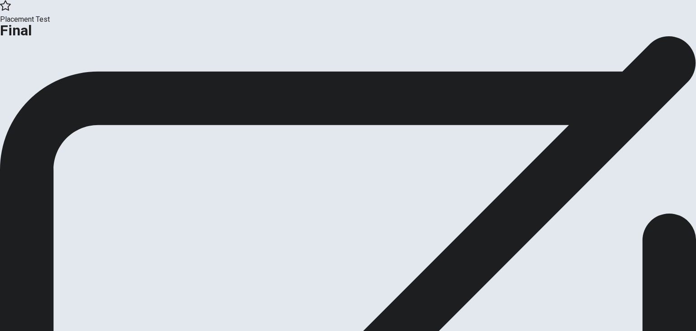
click at [37, 81] on button "Continue" at bounding box center [18, 74] width 37 height 12
